Goal: Task Accomplishment & Management: Manage account settings

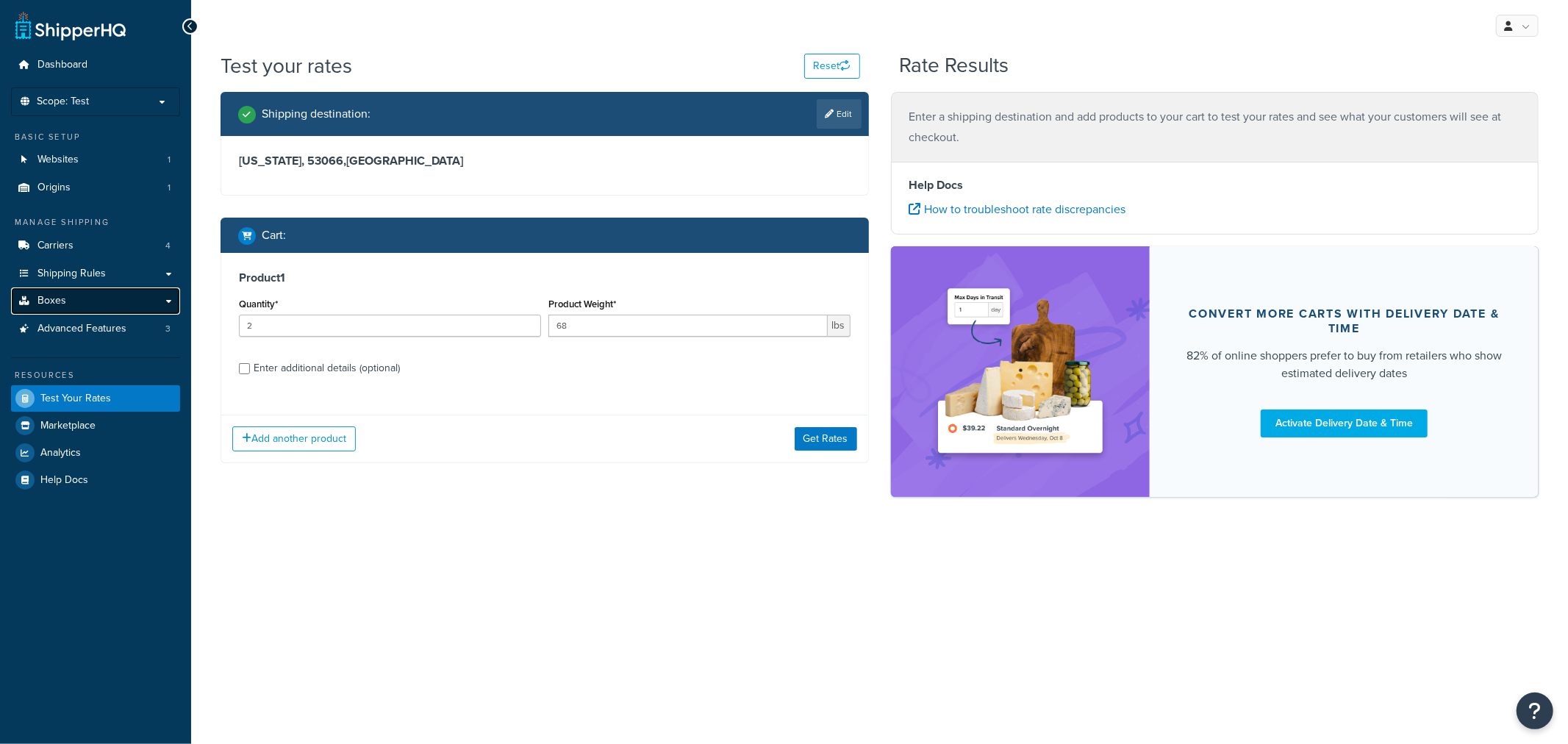
click at [45, 295] on span "Boxes" at bounding box center [52, 300] width 29 height 13
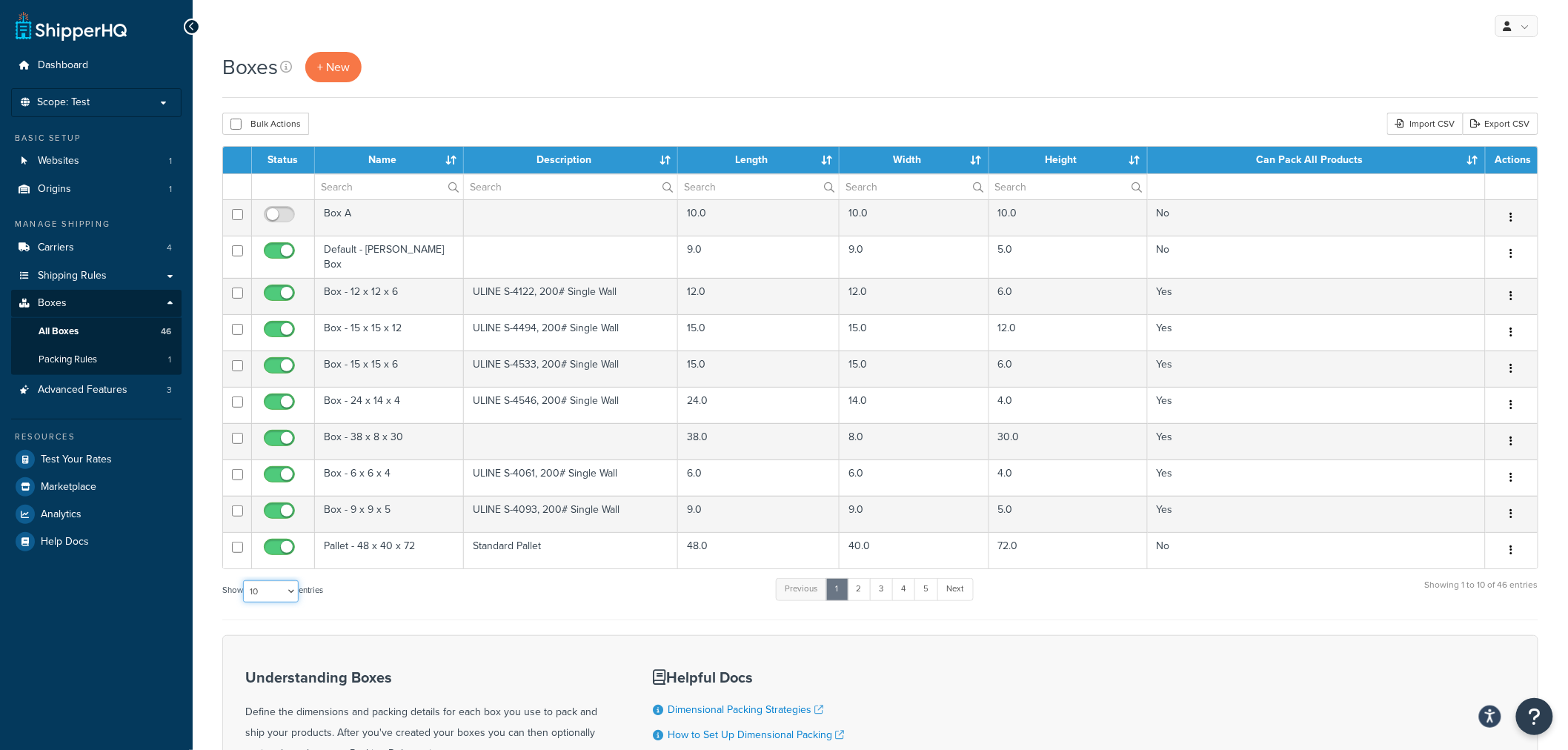
drag, startPoint x: 275, startPoint y: 580, endPoint x: 272, endPoint y: 591, distance: 11.4
click at [275, 580] on select "10 15 25 50 100 1000" at bounding box center [271, 591] width 55 height 22
select select "50"
click at [244, 580] on select "10 15 25 50 100 1000" at bounding box center [271, 591] width 55 height 22
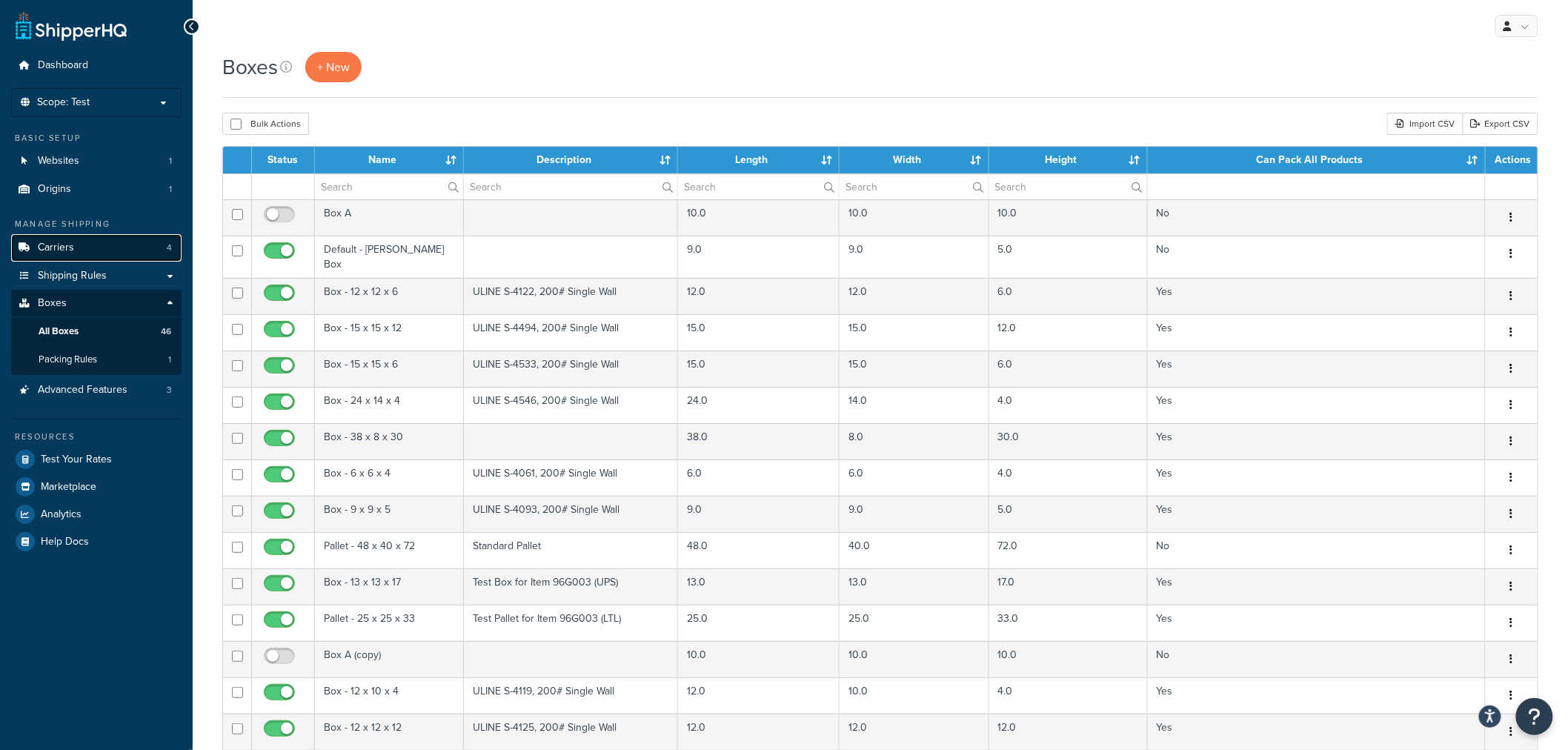
click at [65, 246] on span "Carriers" at bounding box center [55, 247] width 36 height 13
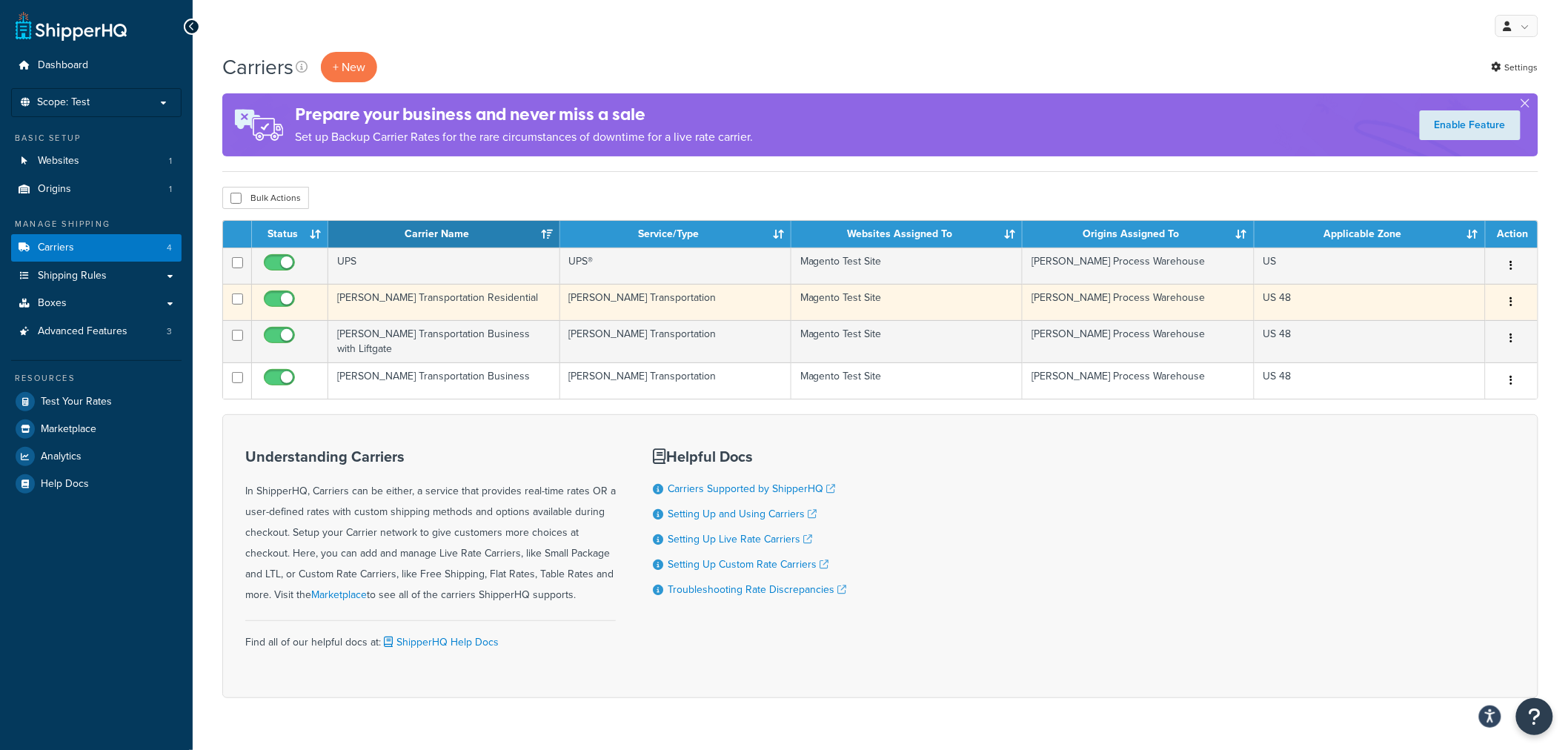
click at [416, 302] on td "Evans Transportation Residential" at bounding box center [444, 302] width 231 height 36
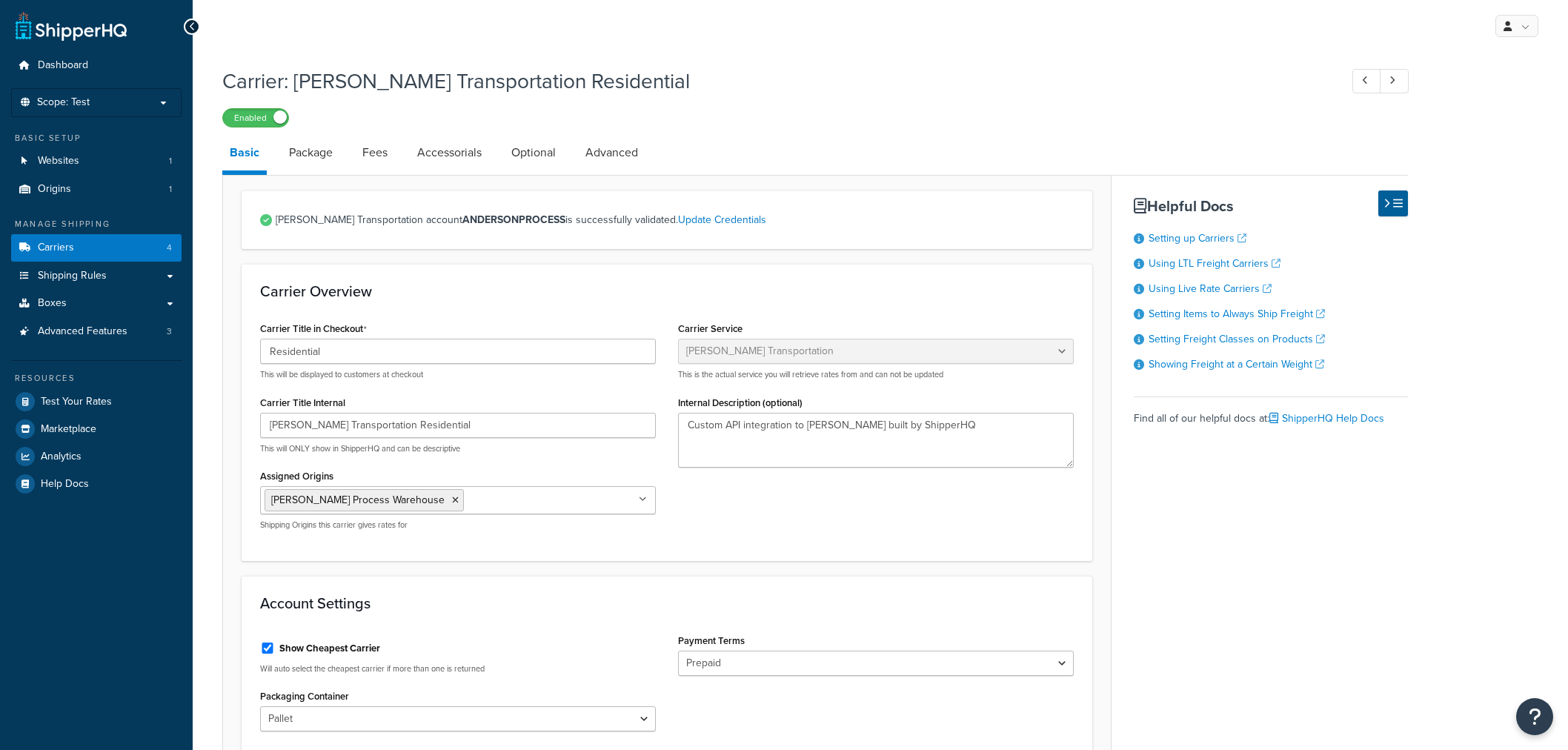
select select "evansFreight"
select select "PLT"
click at [297, 161] on link "Package" at bounding box center [310, 152] width 58 height 36
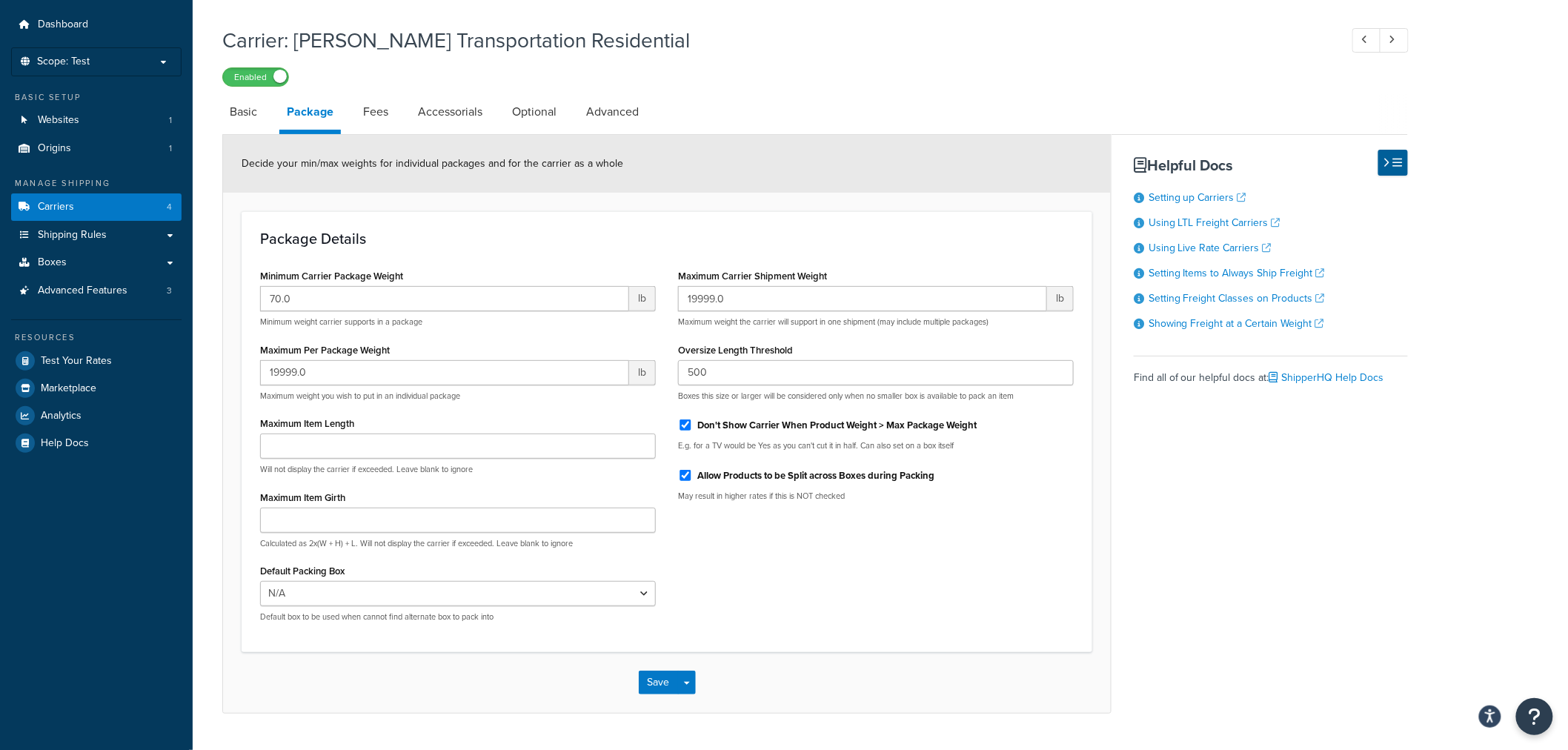
scroll to position [78, 0]
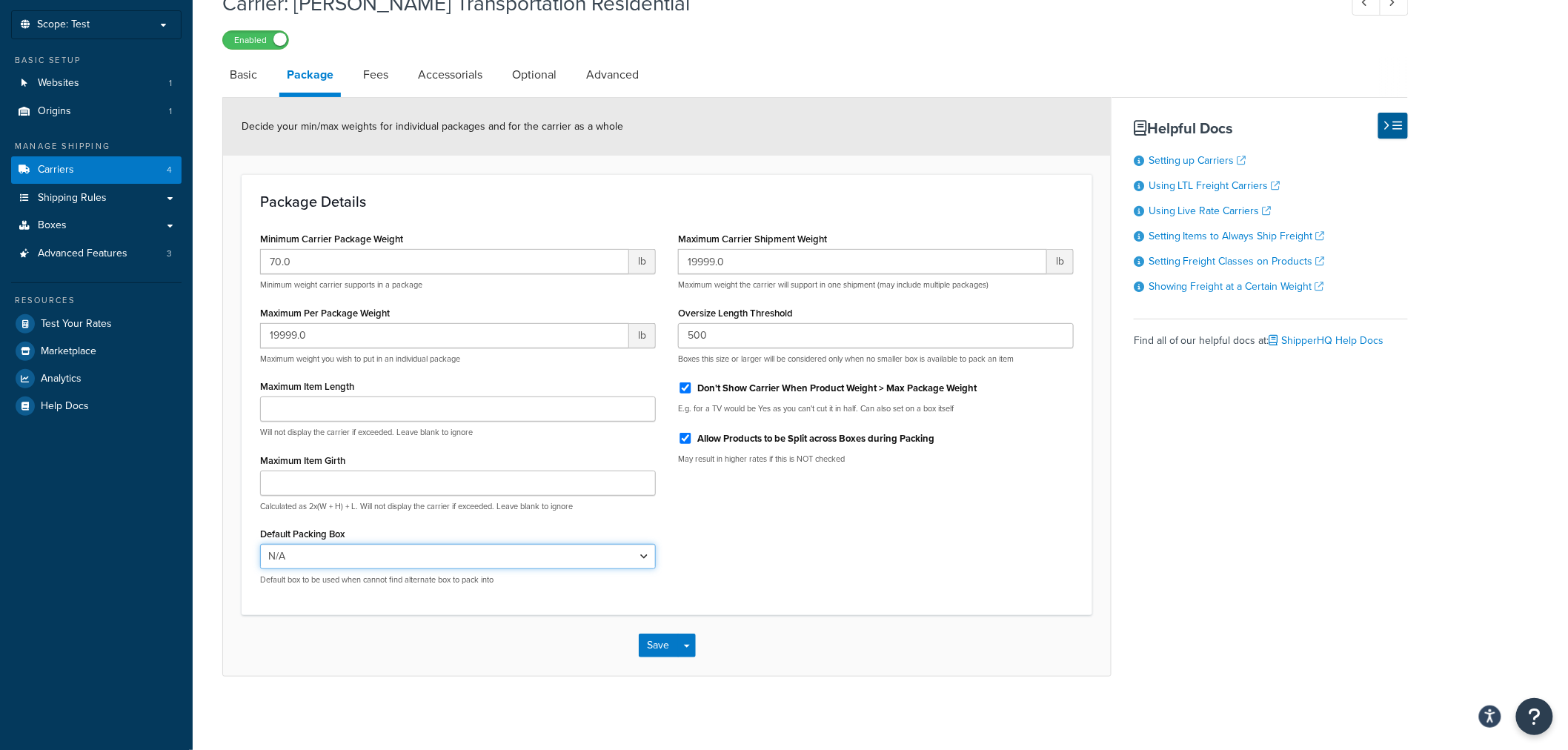
click at [428, 557] on select "N/A Box A Default - Anderson Box Pallet - 48 x 40 x 72 Box A (copy) Pallet - 90…" at bounding box center [458, 557] width 396 height 25
select select "734025"
click at [260, 544] on select "N/A Box A Default - Anderson Box Pallet - 48 x 40 x 72 Box A (copy) Pallet - 90…" at bounding box center [458, 557] width 396 height 25
click at [659, 638] on button "Save" at bounding box center [658, 645] width 40 height 23
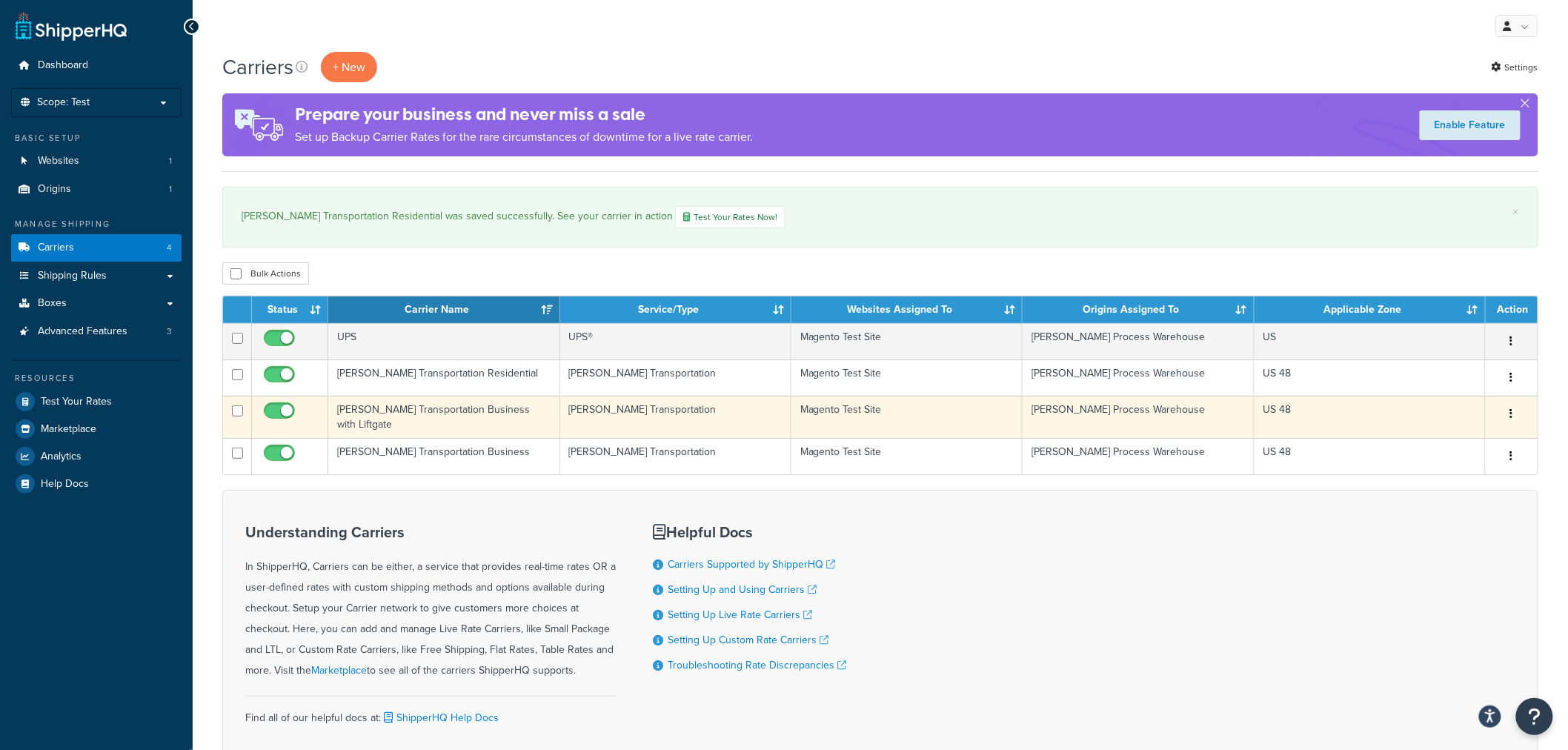
click at [379, 401] on td "[PERSON_NAME] Transportation Business with Liftgate" at bounding box center [444, 417] width 231 height 43
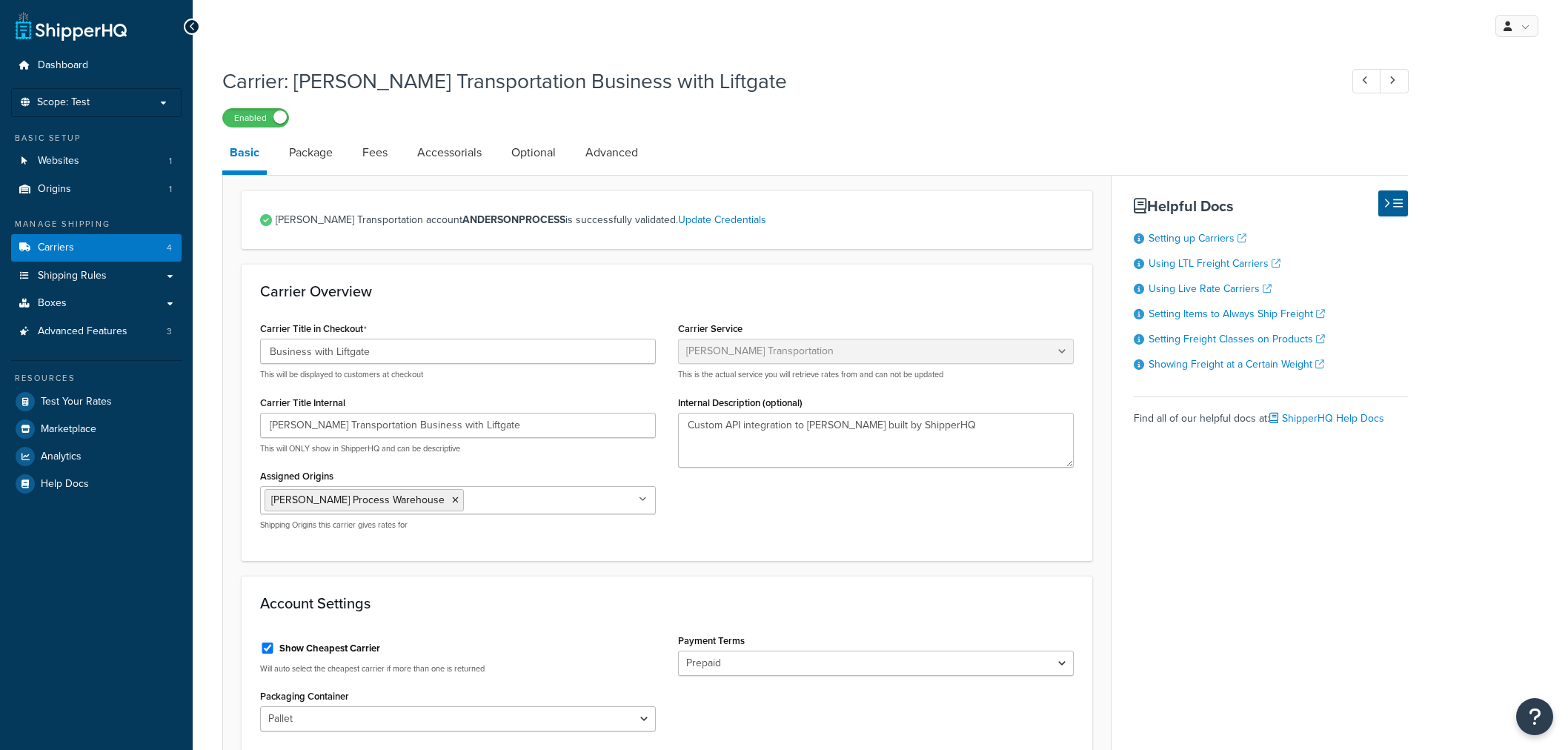
select select "evansFreight"
select select "PLT"
click at [311, 148] on link "Package" at bounding box center [310, 152] width 58 height 36
select select "734025"
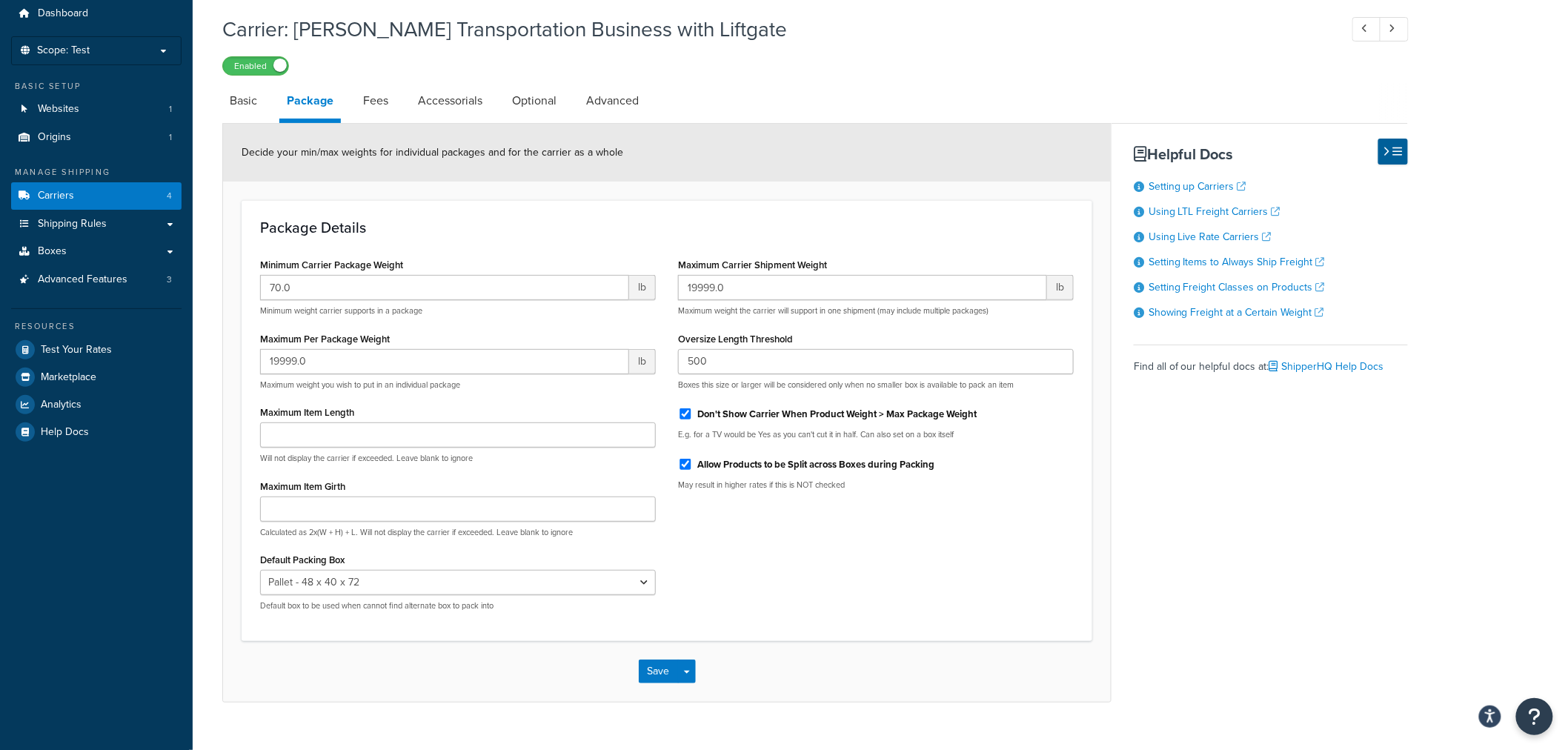
scroll to position [78, 0]
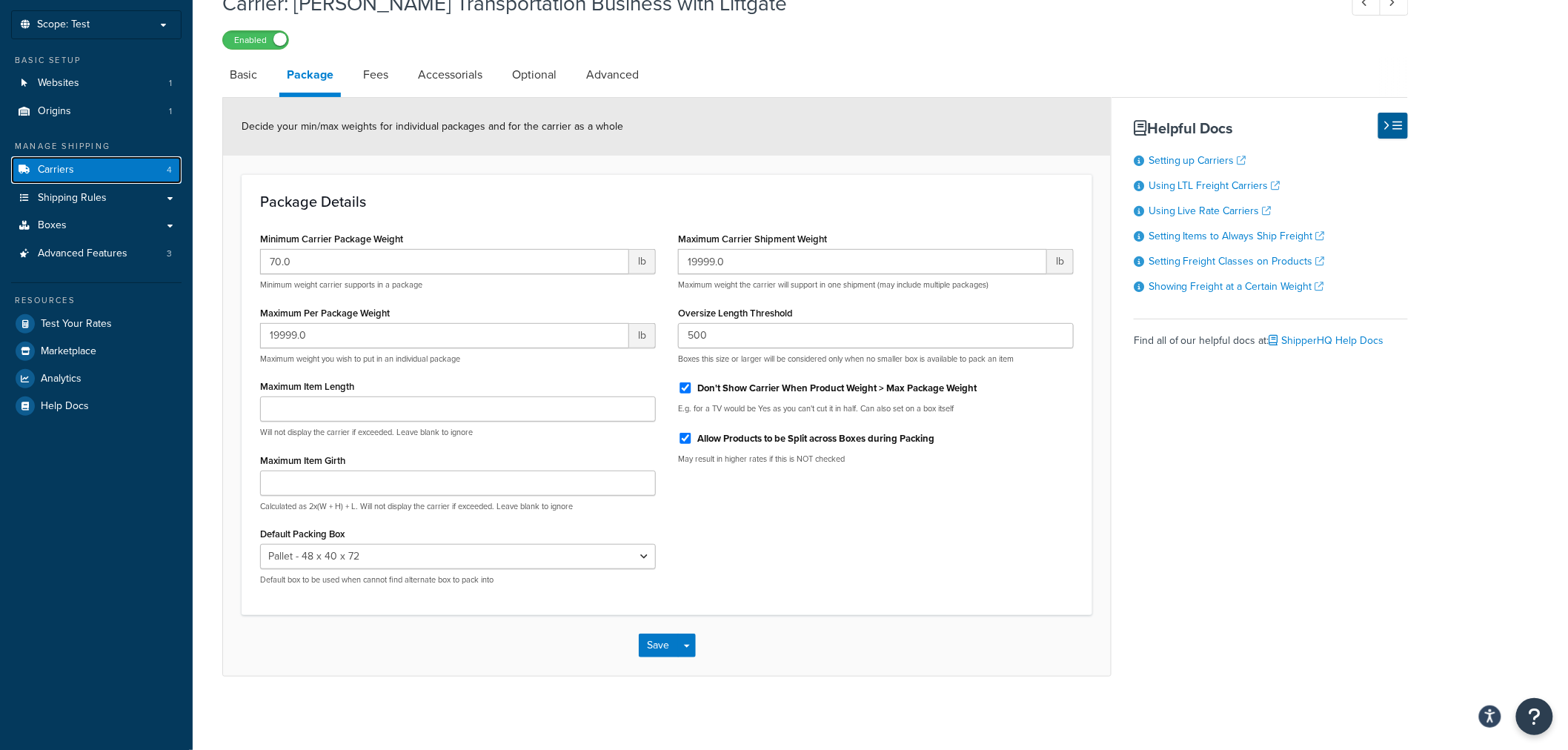
click at [64, 167] on span "Carriers" at bounding box center [55, 170] width 36 height 13
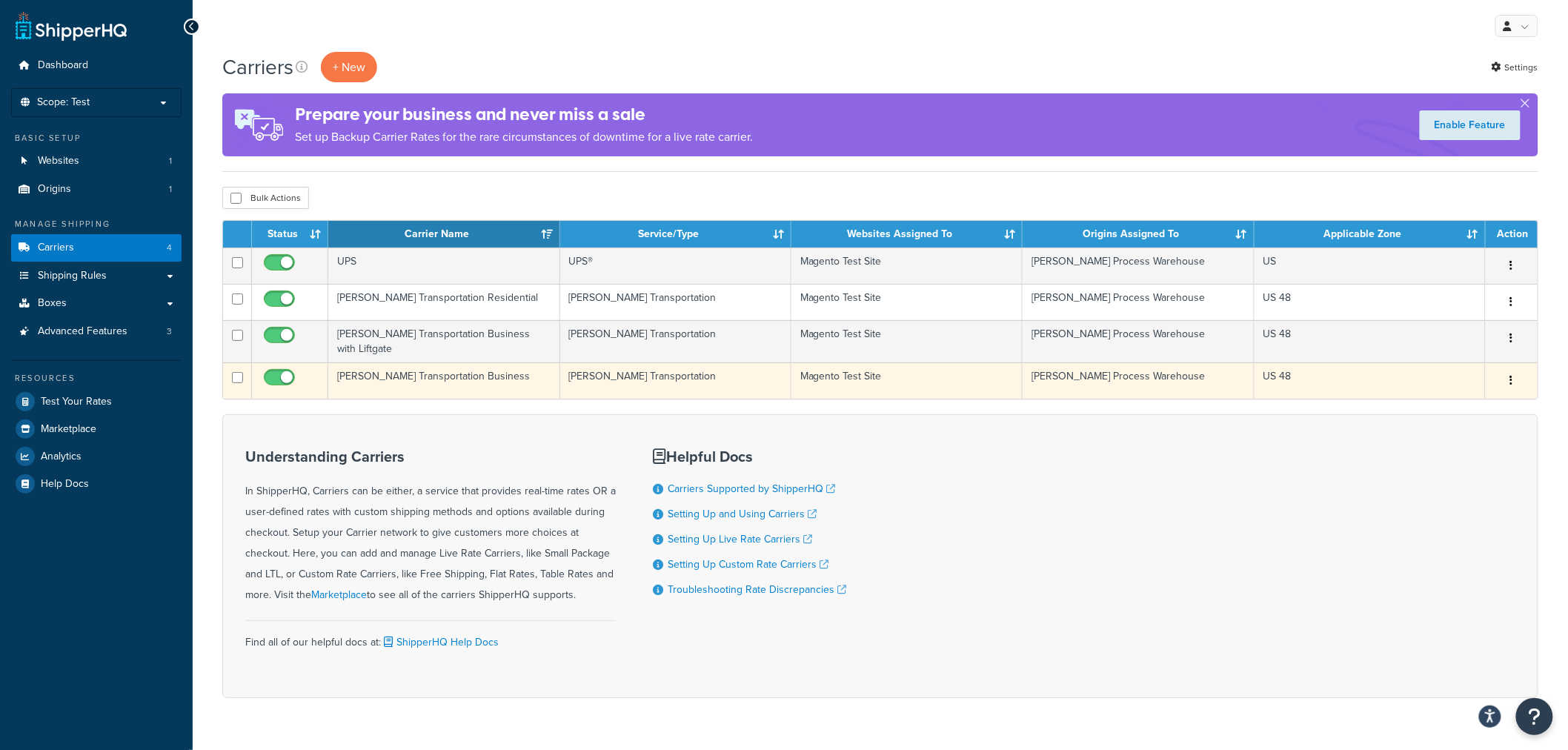
click at [395, 370] on td "Evans Transportation Business" at bounding box center [444, 380] width 231 height 36
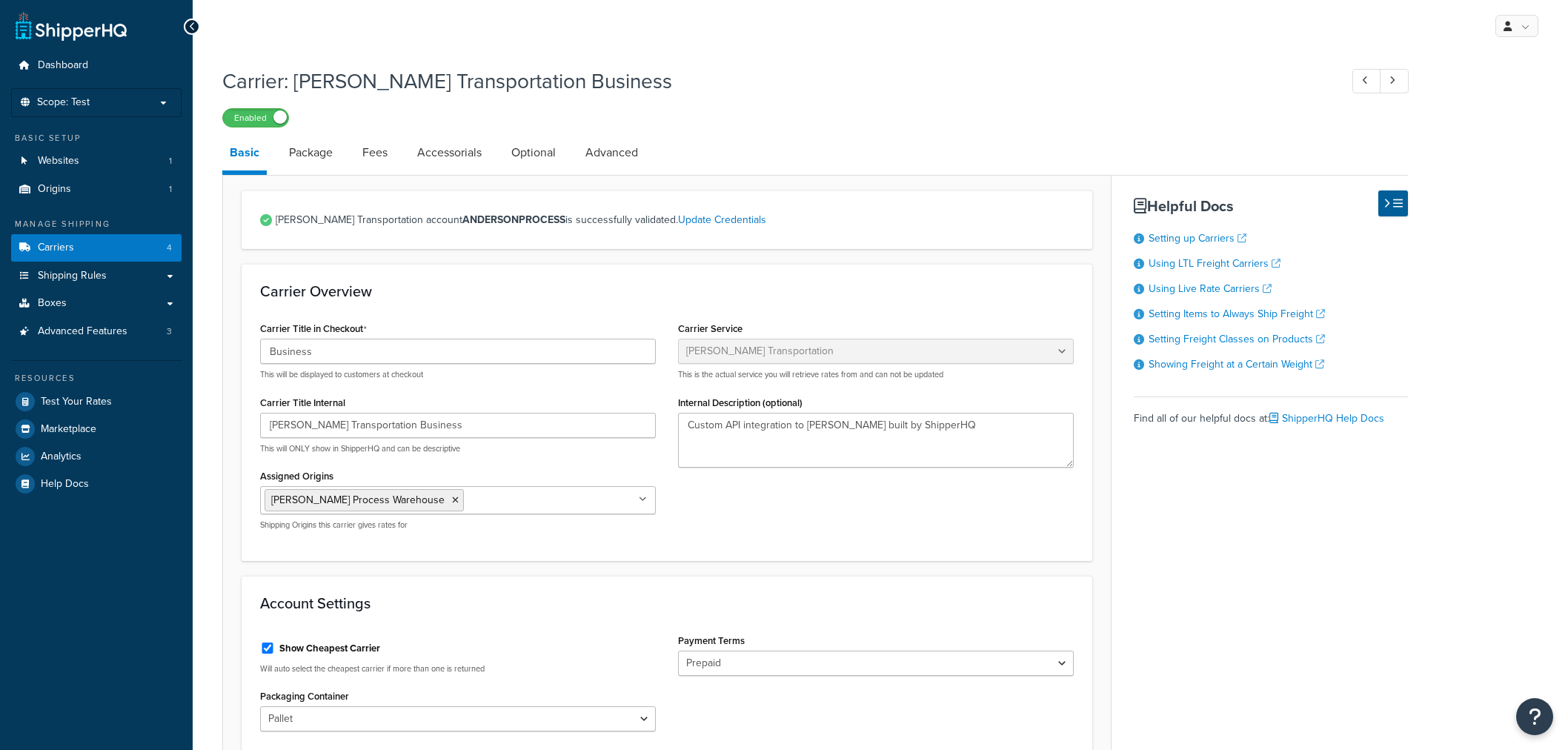
select select "evansFreight"
select select "PLT"
click at [309, 159] on link "Package" at bounding box center [310, 152] width 58 height 36
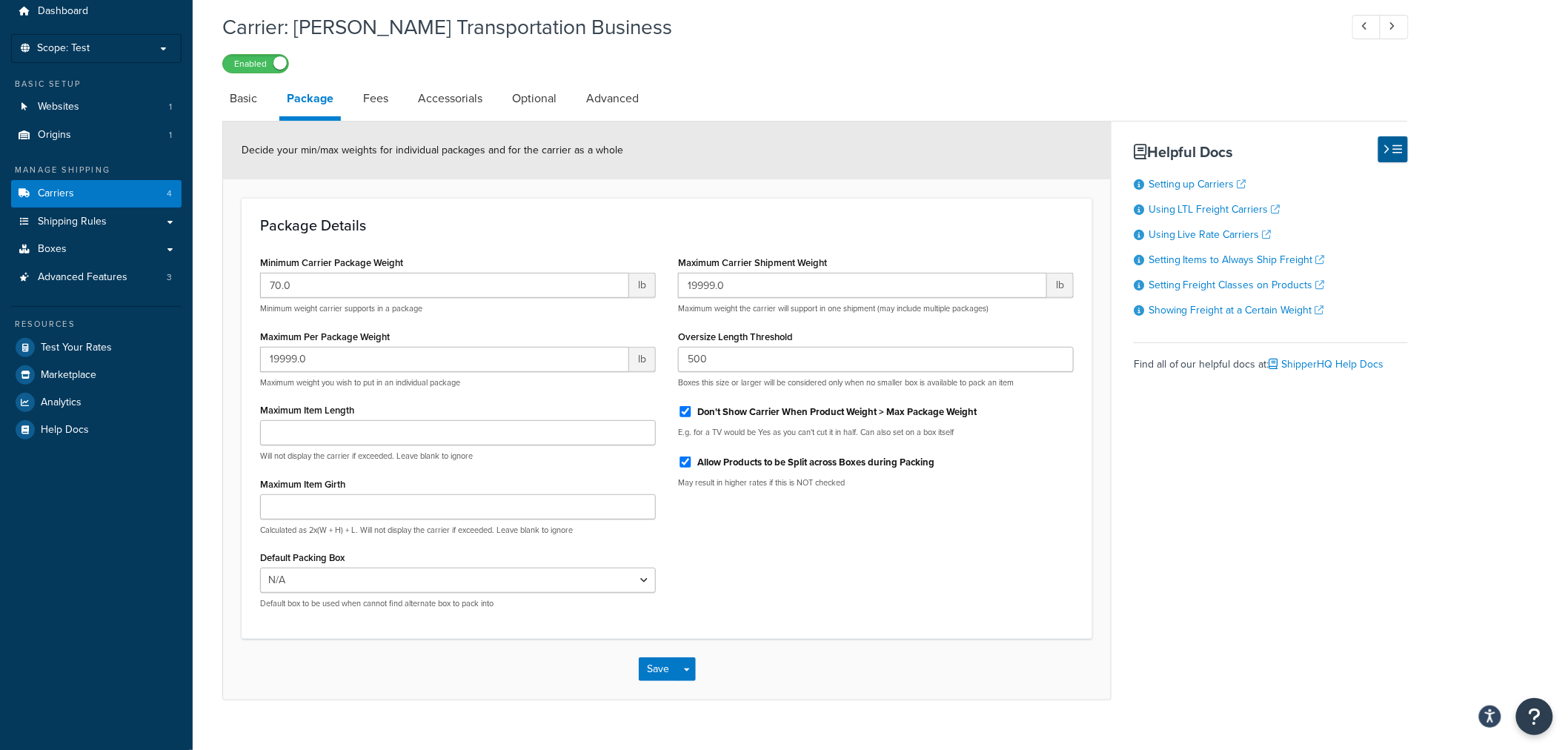
scroll to position [78, 0]
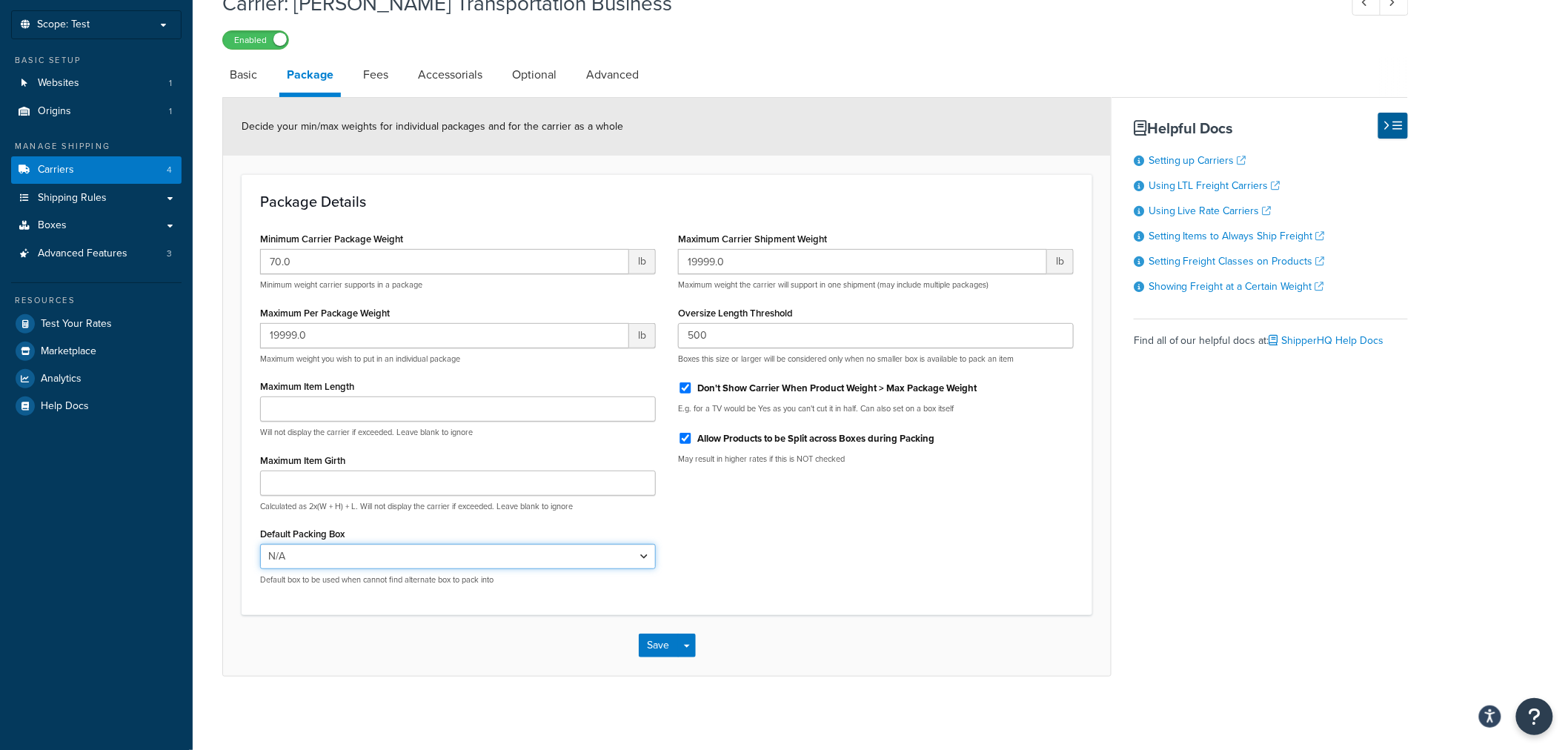
click at [392, 550] on select "N/A Box A Default - [PERSON_NAME] Box Pallet - 48 x 40 x 72 Box A (copy) Pallet…" at bounding box center [458, 557] width 396 height 25
select select "734025"
click at [260, 544] on select "N/A Box A Default - [PERSON_NAME] Box Pallet - 48 x 40 x 72 Box A (copy) Pallet…" at bounding box center [458, 557] width 396 height 25
click at [661, 643] on button "Save" at bounding box center [658, 645] width 40 height 23
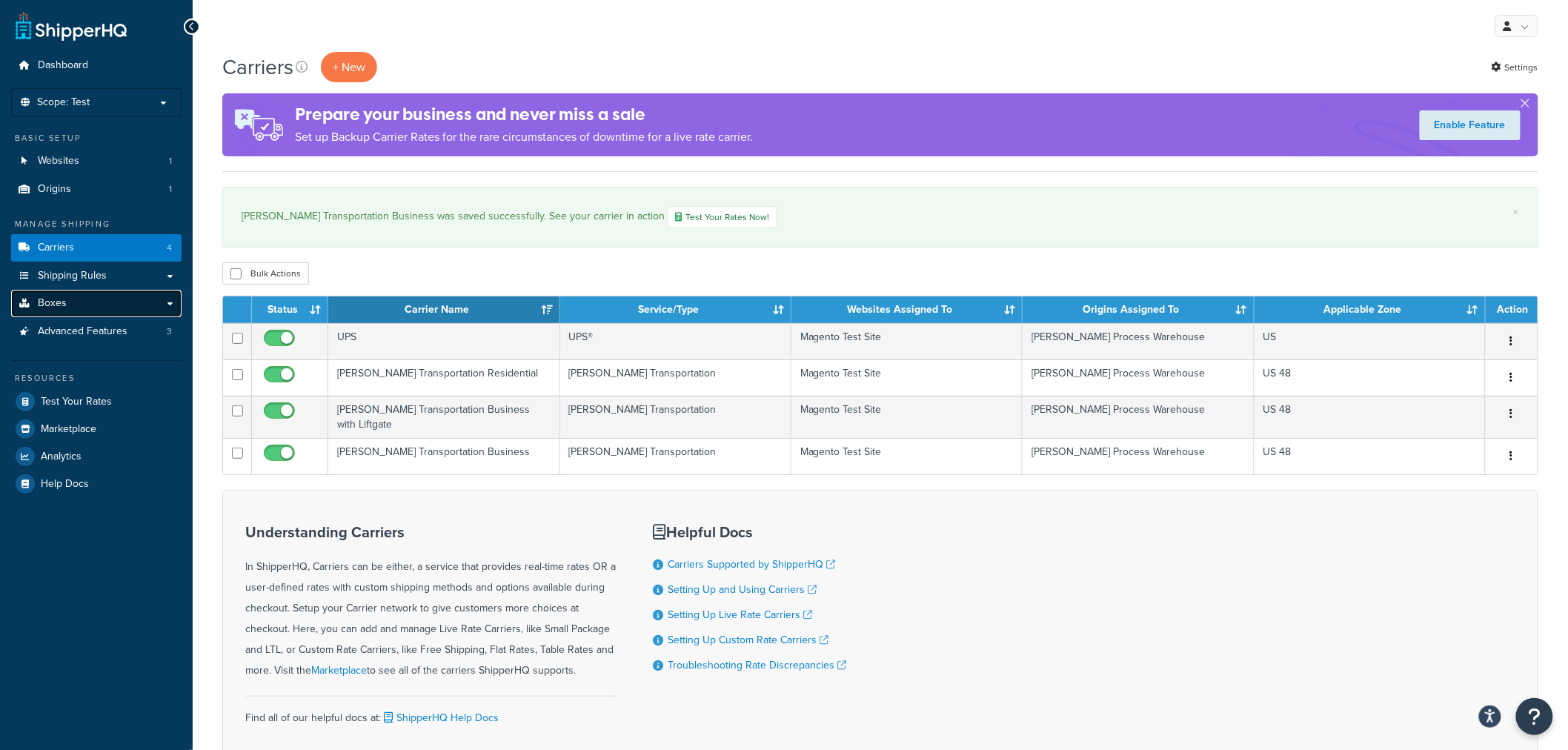
click at [61, 304] on span "Boxes" at bounding box center [52, 303] width 29 height 13
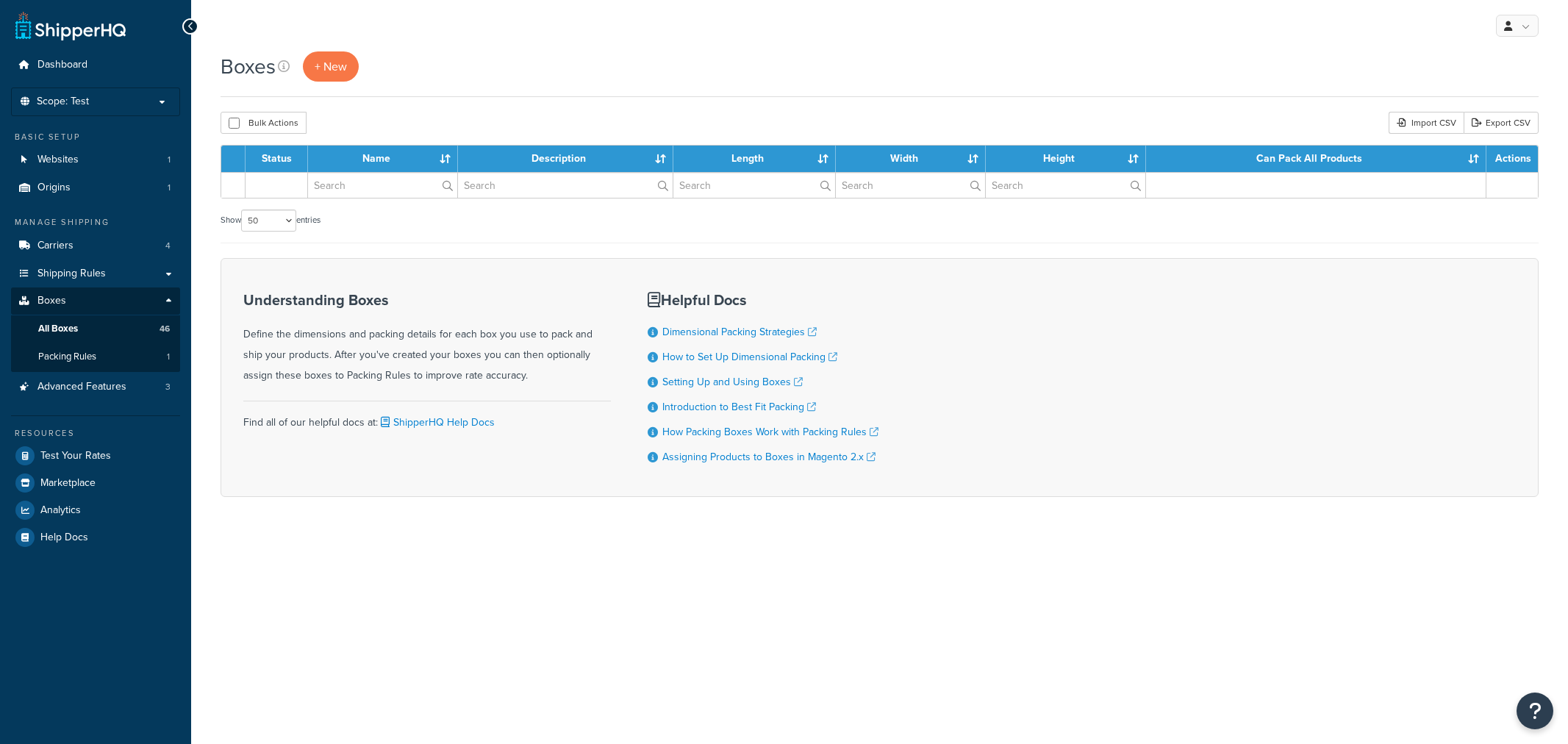
select select "50"
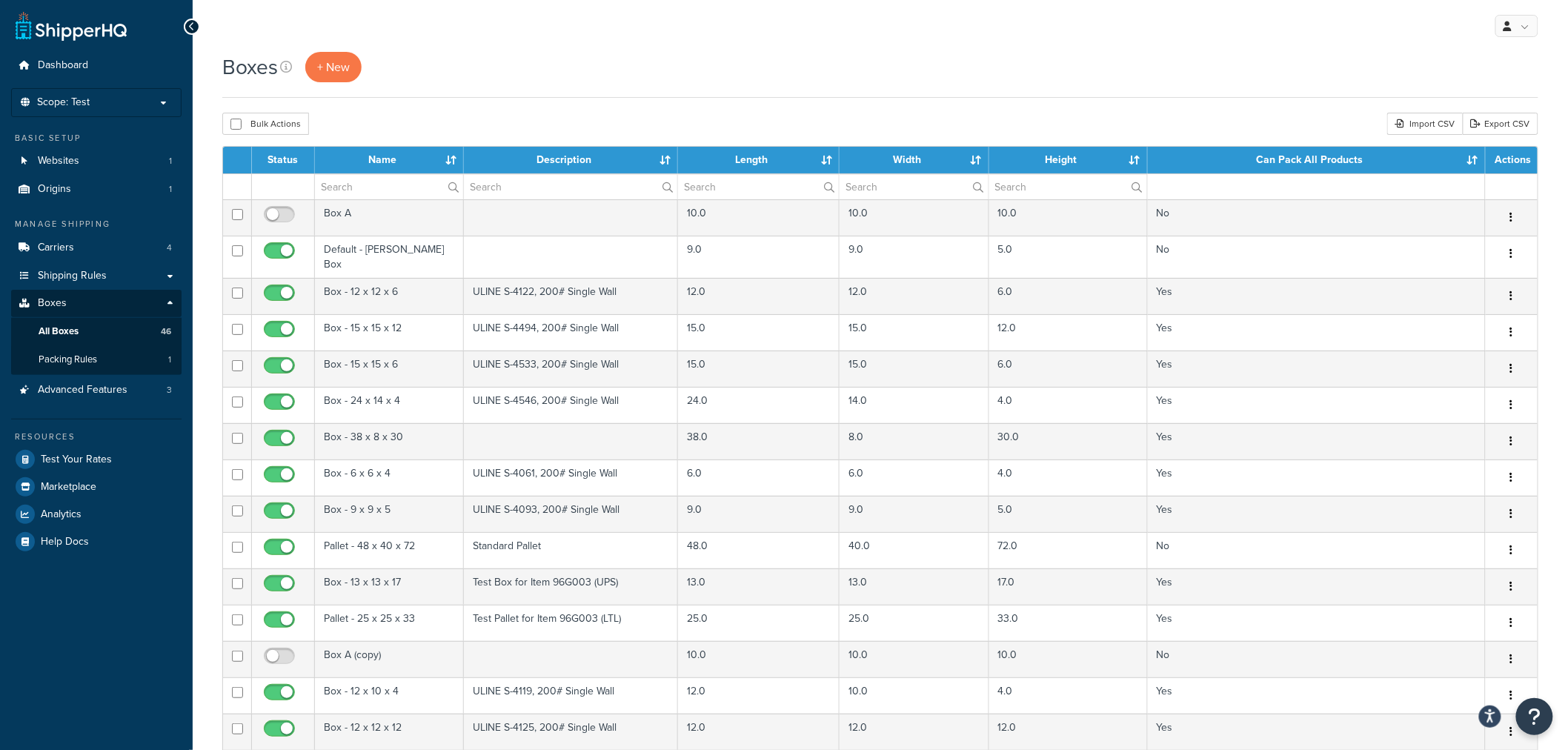
click at [382, 172] on th "Name" at bounding box center [390, 160] width 149 height 27
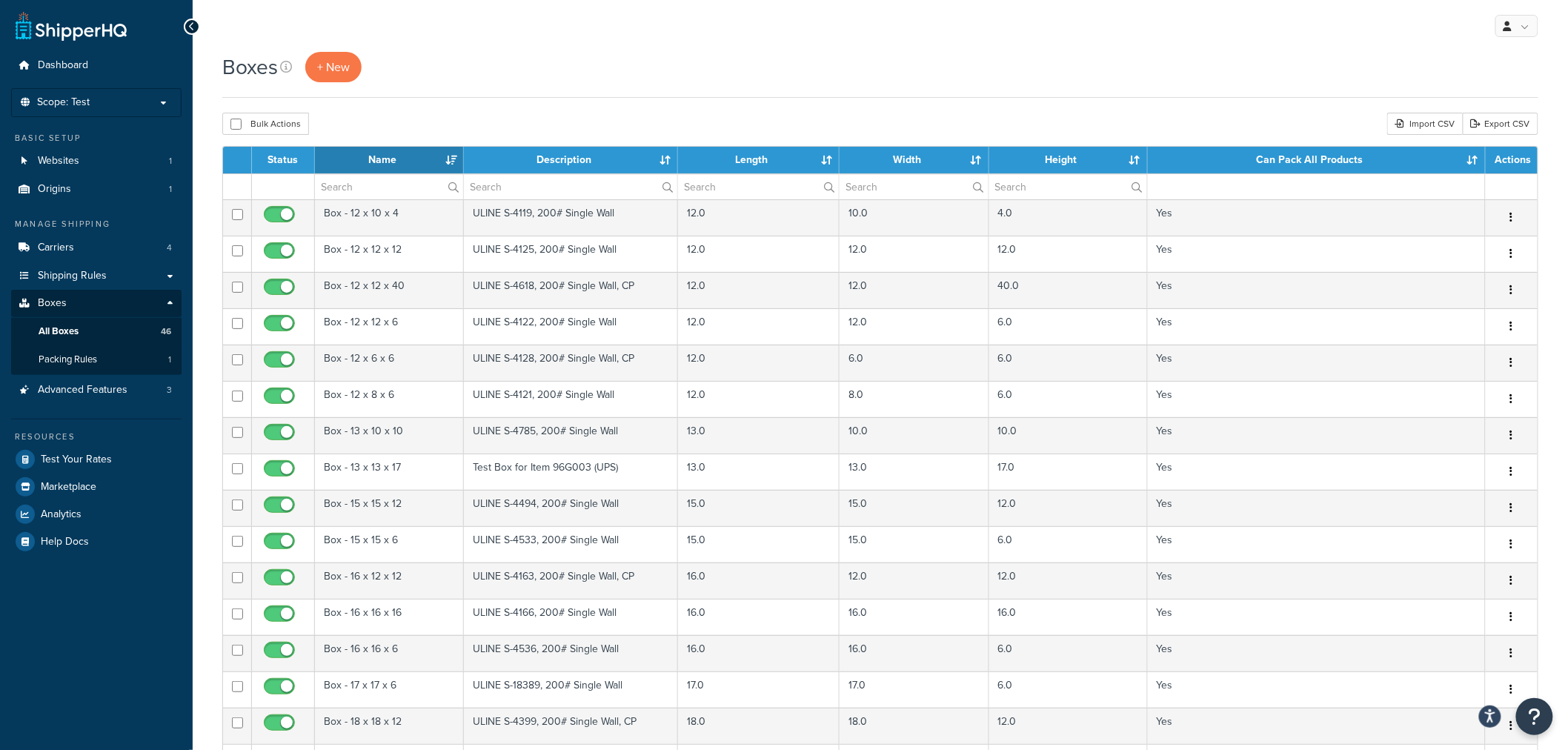
click at [381, 149] on th "Name" at bounding box center [390, 160] width 149 height 27
